Goal: Task Accomplishment & Management: Use online tool/utility

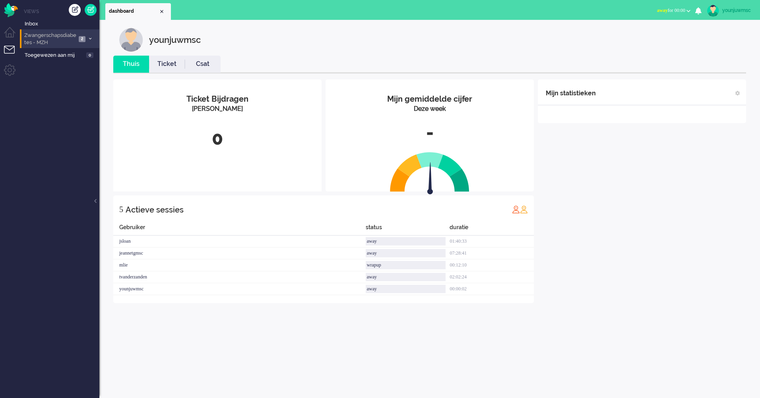
click at [47, 40] on span "Zwangerschapsdiabetes - MZH" at bounding box center [49, 39] width 53 height 15
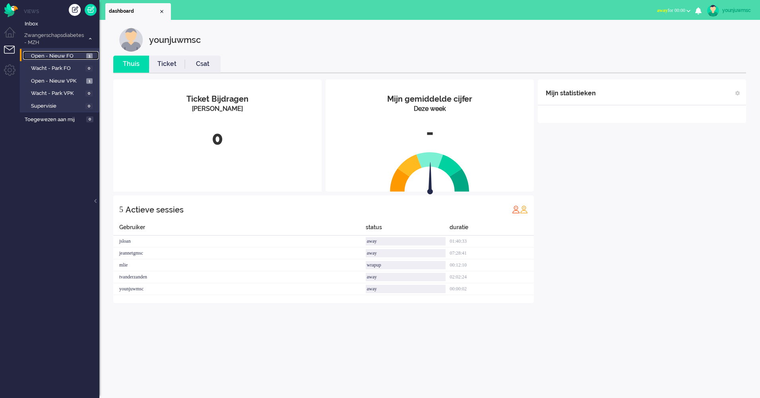
click at [56, 55] on span "Open - Nieuw FO" at bounding box center [57, 56] width 53 height 8
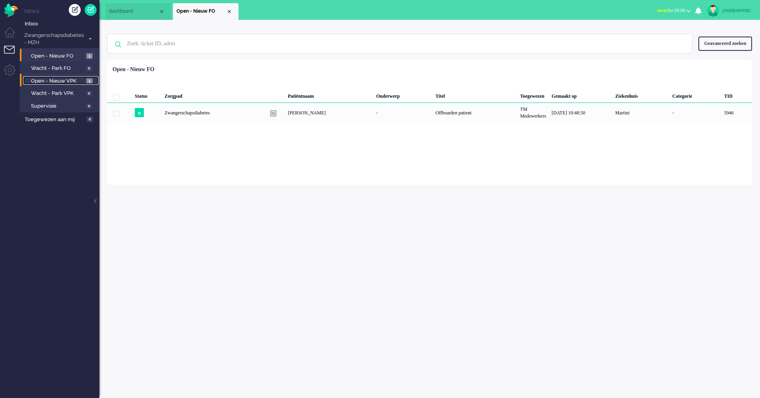
click at [47, 83] on span "Open - Nieuw VPK" at bounding box center [57, 82] width 53 height 8
click at [63, 57] on span "Open - Nieuw FO" at bounding box center [57, 56] width 53 height 8
click at [58, 84] on span "Open - Nieuw VPK" at bounding box center [57, 82] width 53 height 8
click at [421, 154] on div "Loading... Status Zorgpad Patiëntnaam Onderwerp Titel Toegewezen Gemaakt op Zie…" at bounding box center [429, 122] width 645 height 125
click at [61, 62] on li "Wacht - Park FO 0" at bounding box center [59, 67] width 79 height 13
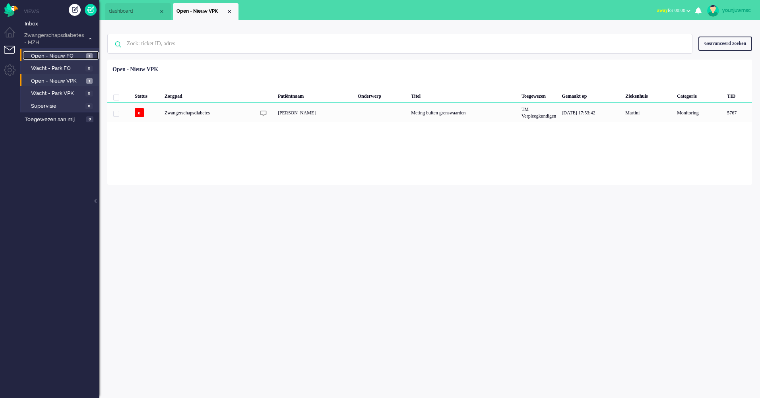
click at [62, 56] on span "Open - Nieuw FO" at bounding box center [57, 56] width 53 height 8
click at [308, 176] on div "Loading... Status Zorgpad Patiëntnaam Onderwerp Titel Toegewezen Gemaakt op Zie…" at bounding box center [429, 122] width 645 height 125
click at [258, 272] on div "younjuwmsc Thuis Ticket Csat Mijn gemiddelde cijfer Deze week - Ticket Bijdrage…" at bounding box center [429, 209] width 661 height 378
click at [52, 85] on span "Open - Nieuw VPK" at bounding box center [57, 82] width 53 height 8
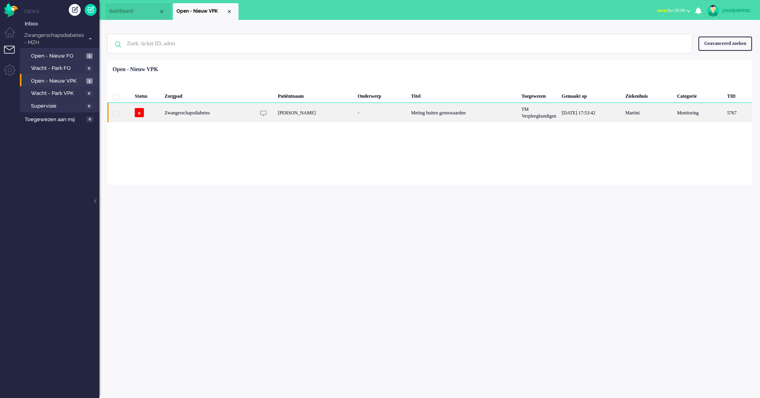
click at [309, 116] on div "[PERSON_NAME]" at bounding box center [315, 112] width 80 height 19
